Goal: Entertainment & Leisure: Consume media (video, audio)

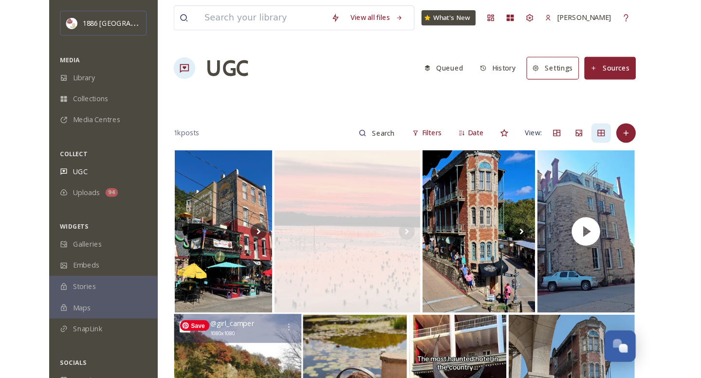
scroll to position [229, 0]
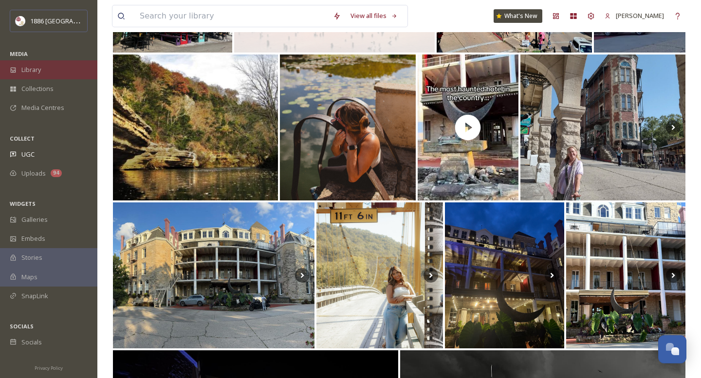
click at [53, 69] on div "Library" at bounding box center [48, 69] width 97 height 19
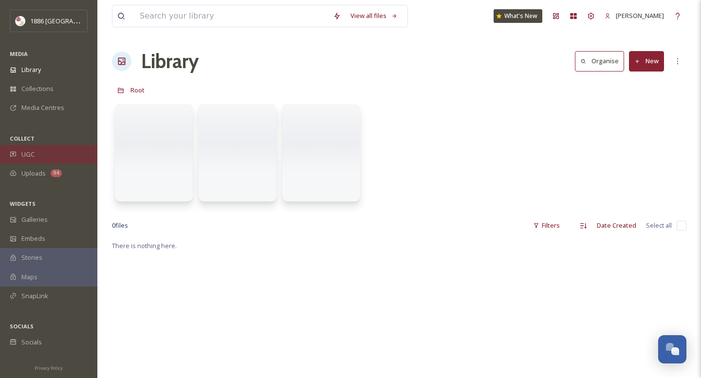
click at [56, 154] on div "UGC" at bounding box center [48, 154] width 97 height 19
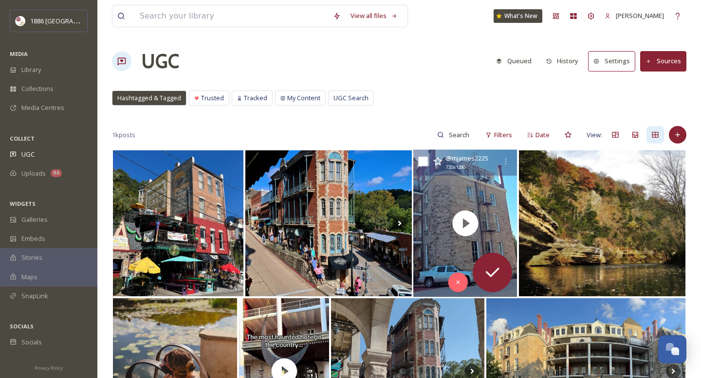
click at [466, 165] on span "720 x 1280" at bounding box center [455, 167] width 19 height 7
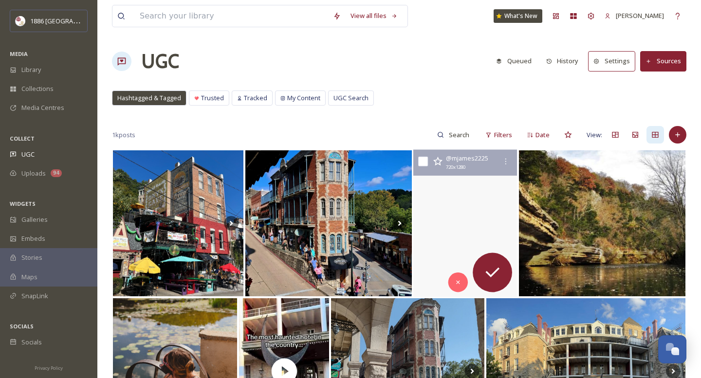
click at [441, 205] on video "America's most haunted hotel. \a\aCrescent Hotel, Eureka Springs, Arkansas \a\a…" at bounding box center [465, 224] width 104 height 148
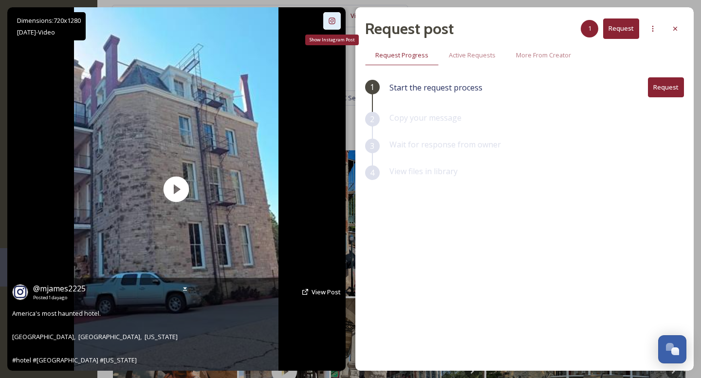
click at [333, 18] on icon at bounding box center [332, 21] width 8 height 8
